Goal: Task Accomplishment & Management: Manage account settings

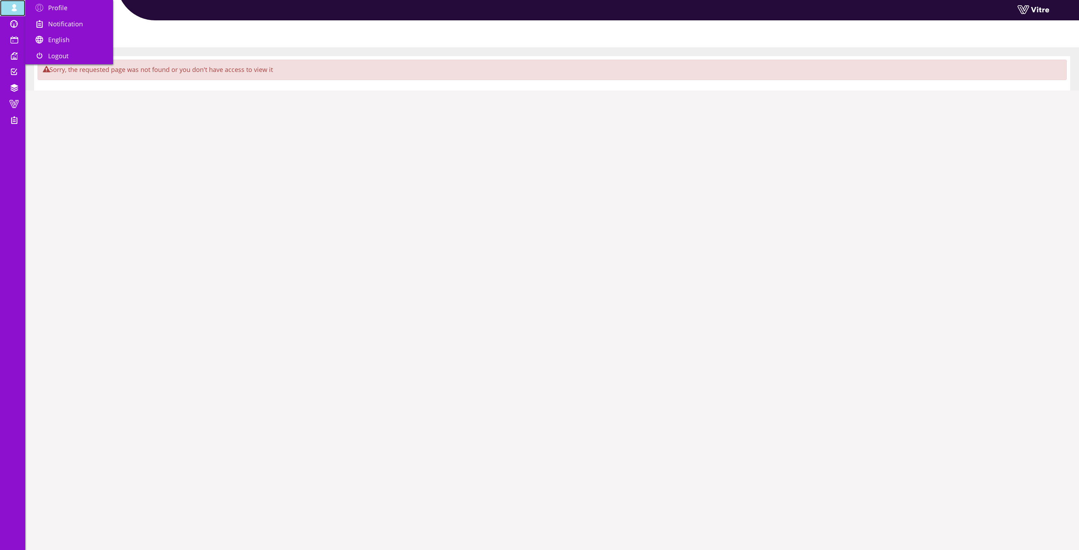
click at [17, 7] on span at bounding box center [14, 8] width 18 height 8
click at [37, 7] on span at bounding box center [40, 8] width 18 height 8
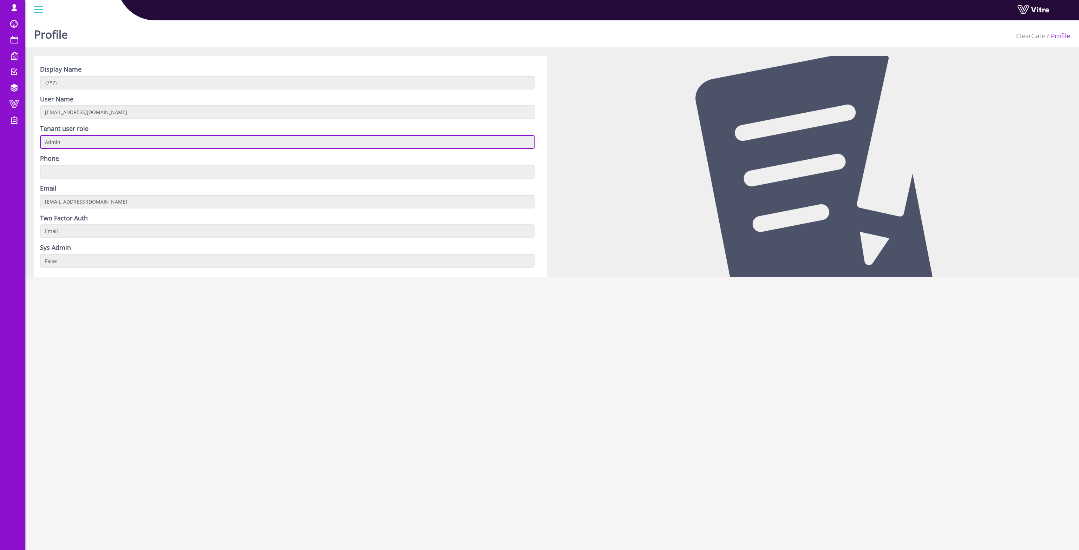
drag, startPoint x: 65, startPoint y: 140, endPoint x: 38, endPoint y: 139, distance: 27.4
click at [38, 139] on div "Display Name {7*7} User Name cleargatemysmwnwlog@yopmail.com Tenant user role A…" at bounding box center [290, 166] width 513 height 221
click at [85, 141] on input "Admin" at bounding box center [287, 142] width 494 height 14
click at [77, 131] on label "Tenant user role" at bounding box center [64, 128] width 48 height 9
click at [79, 142] on input "Admin" at bounding box center [287, 142] width 494 height 14
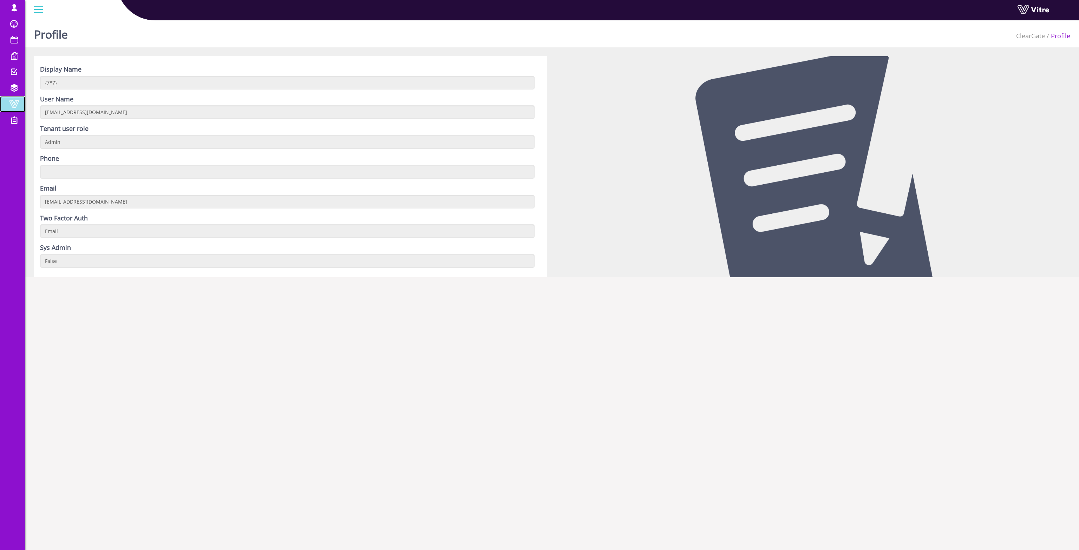
click at [11, 104] on span at bounding box center [14, 104] width 18 height 8
